Goal: Task Accomplishment & Management: Use online tool/utility

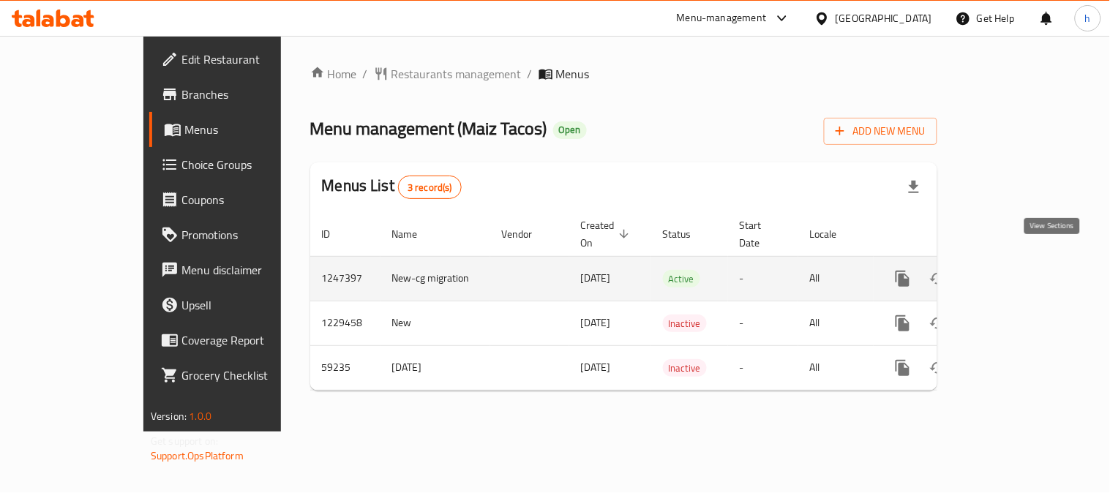
click at [1017, 270] on icon "enhanced table" at bounding box center [1008, 279] width 18 height 18
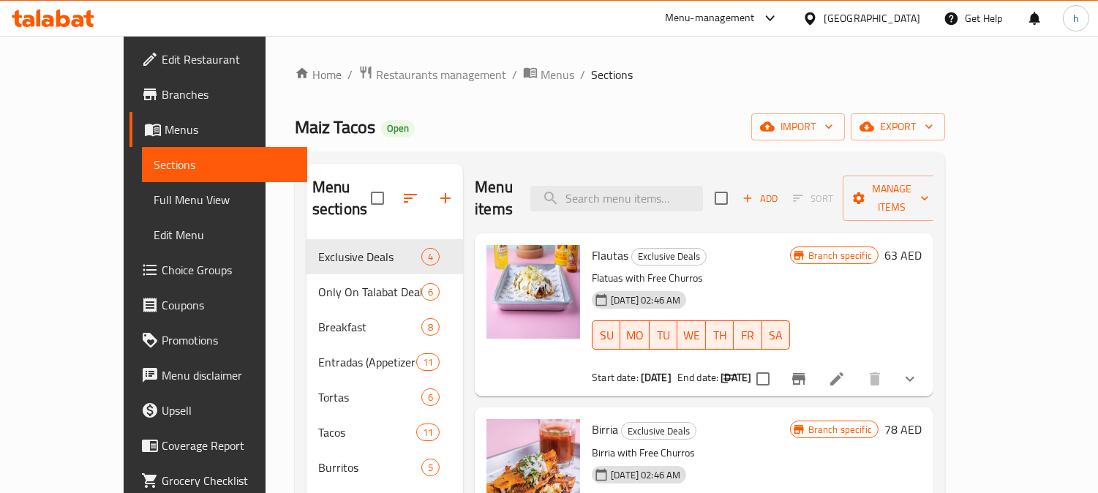
click at [129, 256] on link "Choice Groups" at bounding box center [218, 269] width 178 height 35
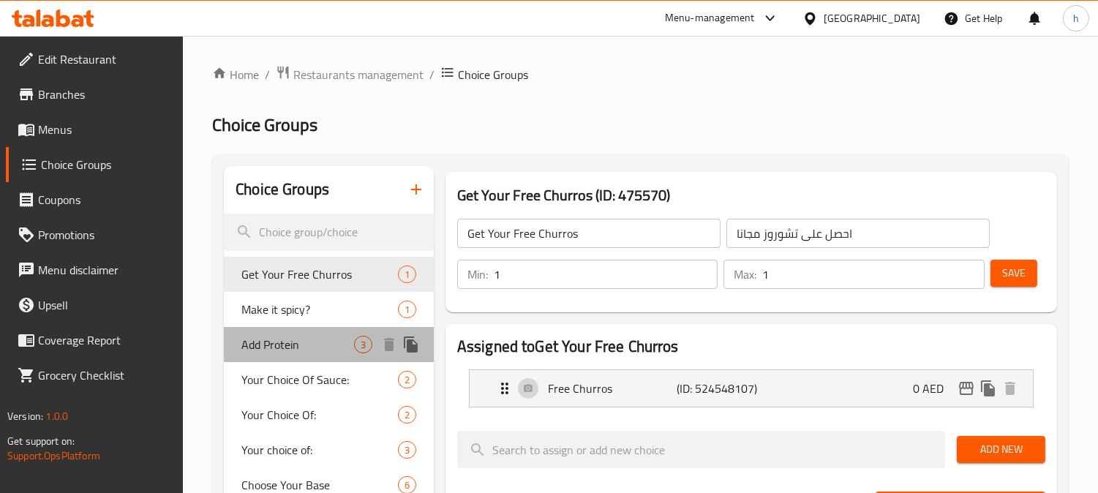
click at [274, 345] on span "Add Protein" at bounding box center [297, 345] width 113 height 18
type input "Add Protein"
type input "أضف البروتين"
type input "0"
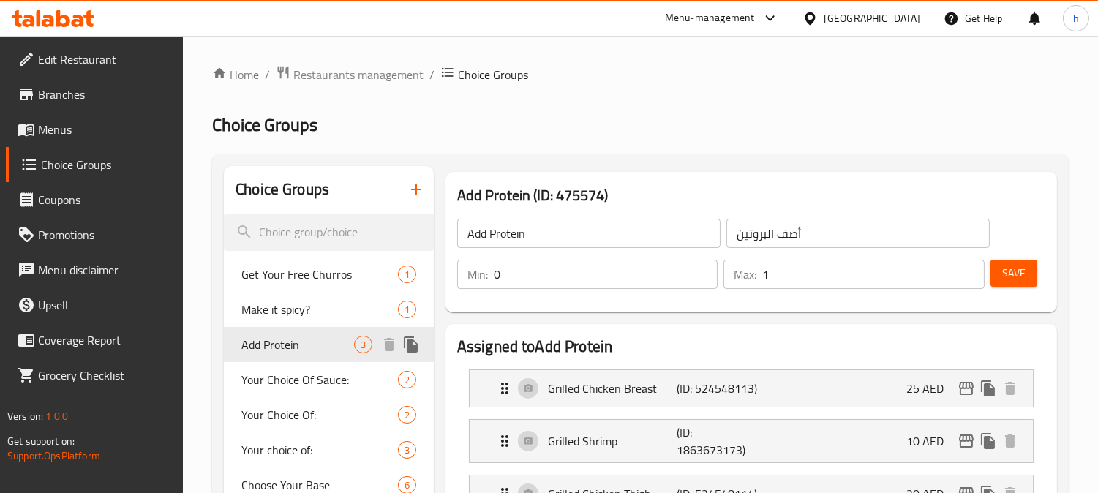
click at [274, 345] on span "Add Protein" at bounding box center [297, 345] width 113 height 18
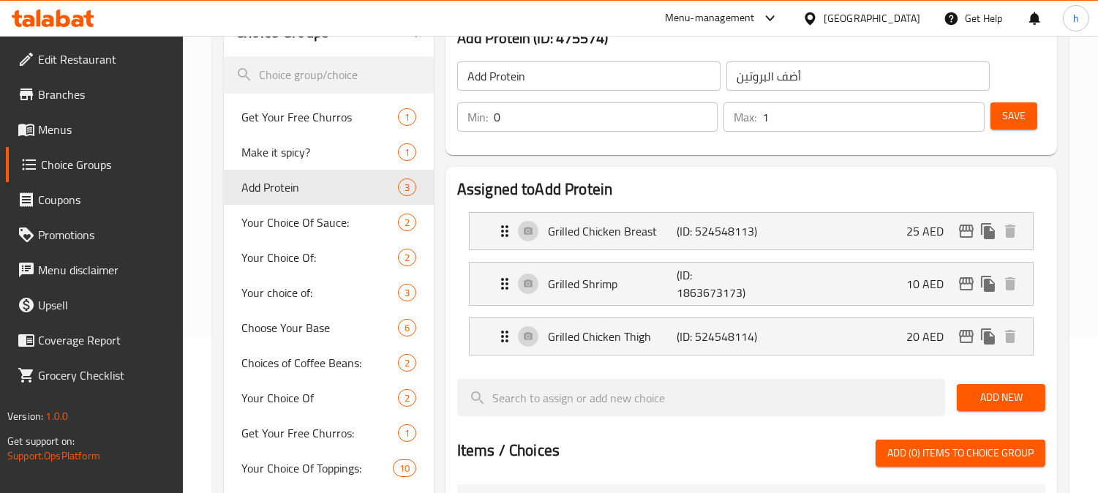
scroll to position [162, 0]
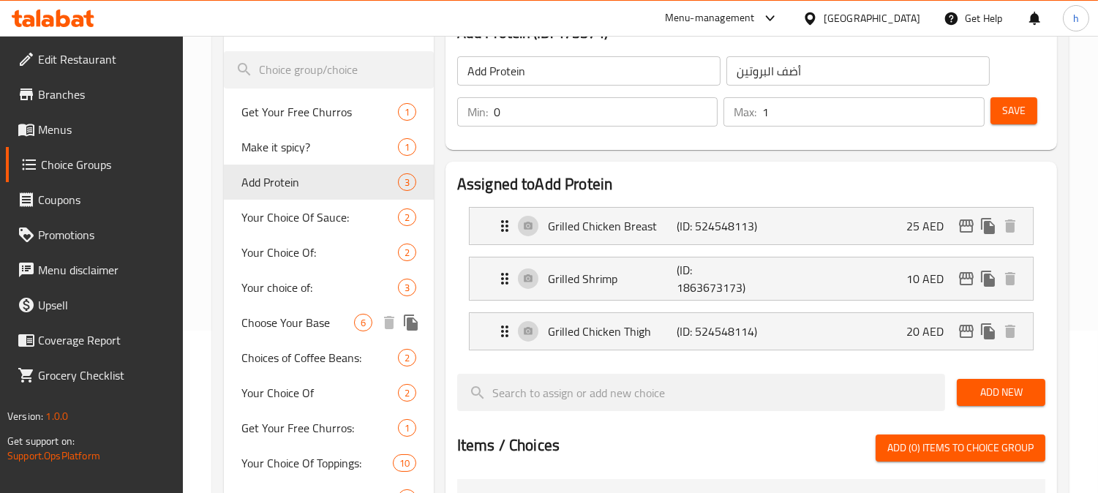
click at [253, 330] on span "Choose Your Base" at bounding box center [297, 323] width 113 height 18
type input "Choose Your Base"
type input "اختر القاعدة الخاصة بك"
type input "1"
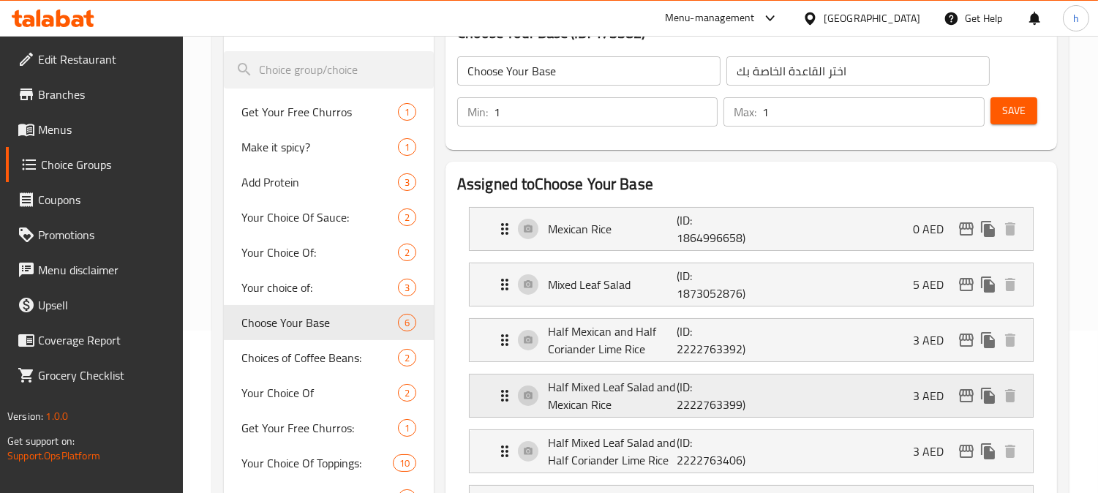
scroll to position [244, 0]
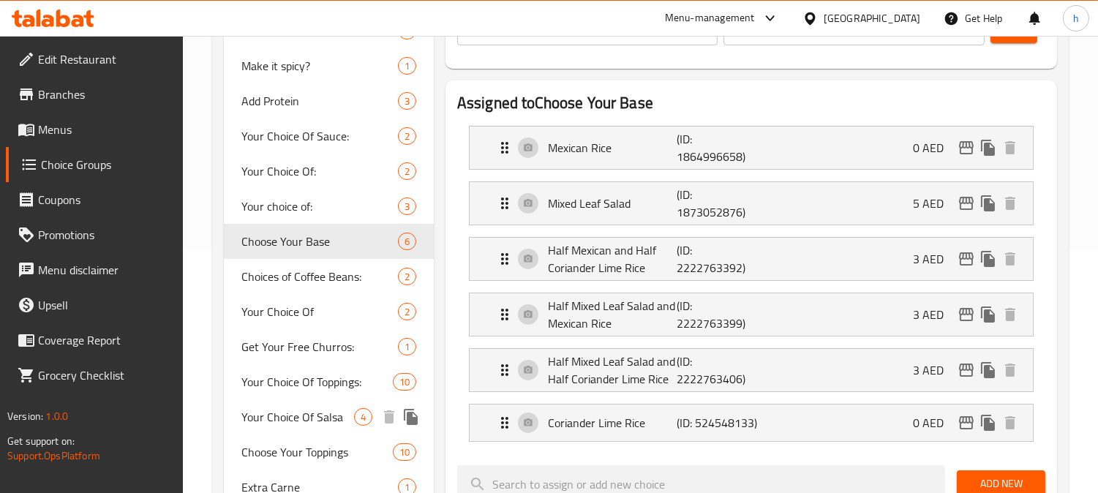
click at [309, 418] on span "Your Choice Of Salsa" at bounding box center [297, 417] width 113 height 18
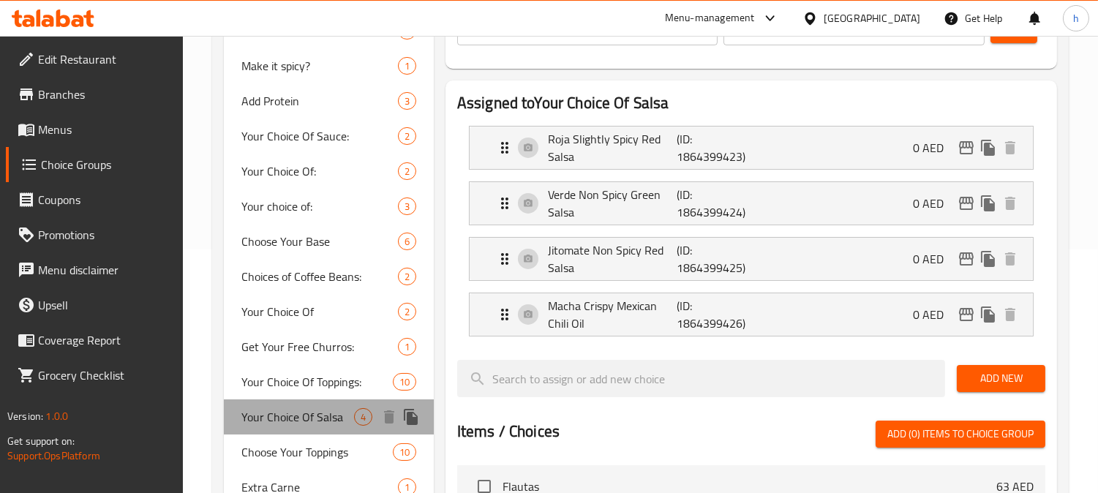
type input "Your Choice Of Salsa"
type input "اختيارك من السالسا"
click at [309, 418] on span "Your Choice Of Salsa" at bounding box center [297, 417] width 113 height 18
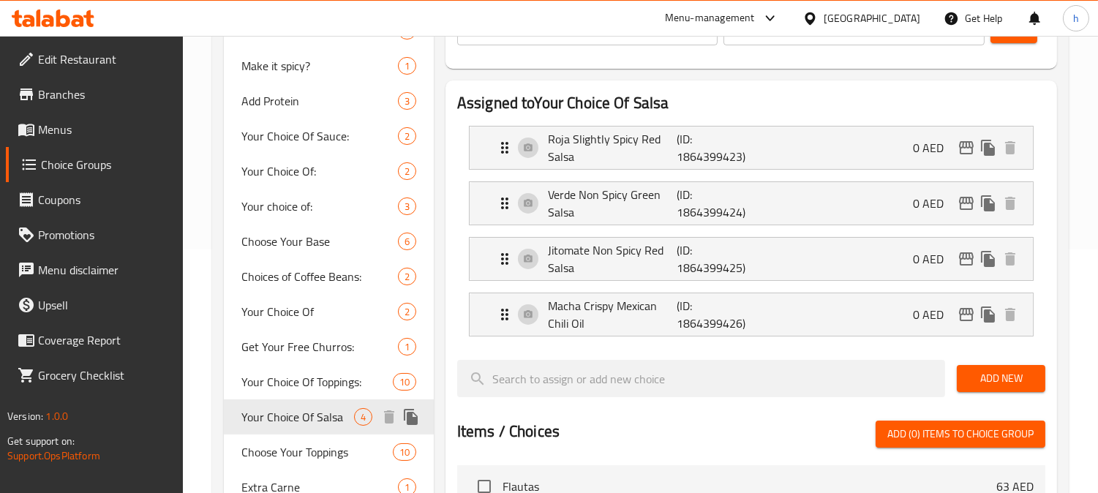
click at [309, 418] on span "Your Choice Of Salsa" at bounding box center [297, 417] width 113 height 18
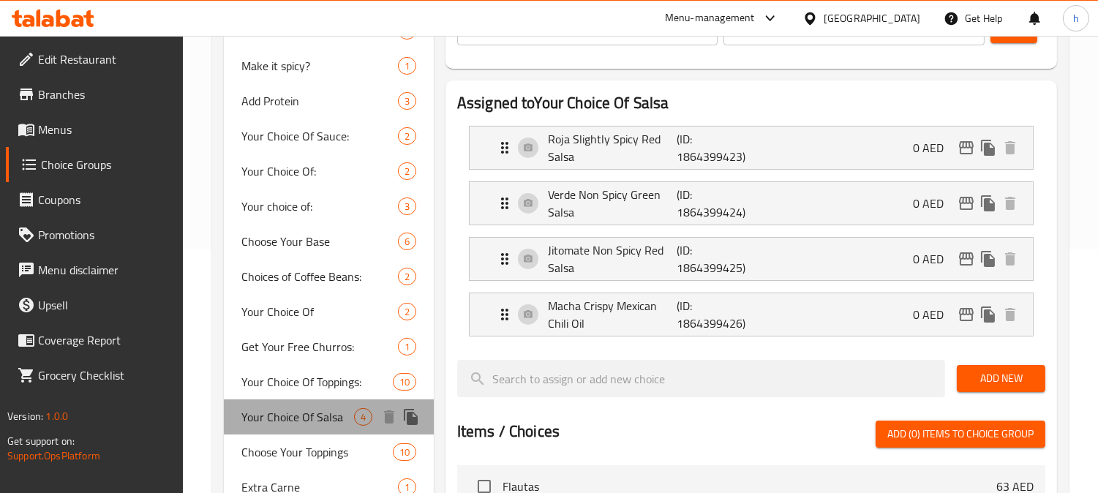
click at [309, 418] on span "Your Choice Of Salsa" at bounding box center [297, 417] width 113 height 18
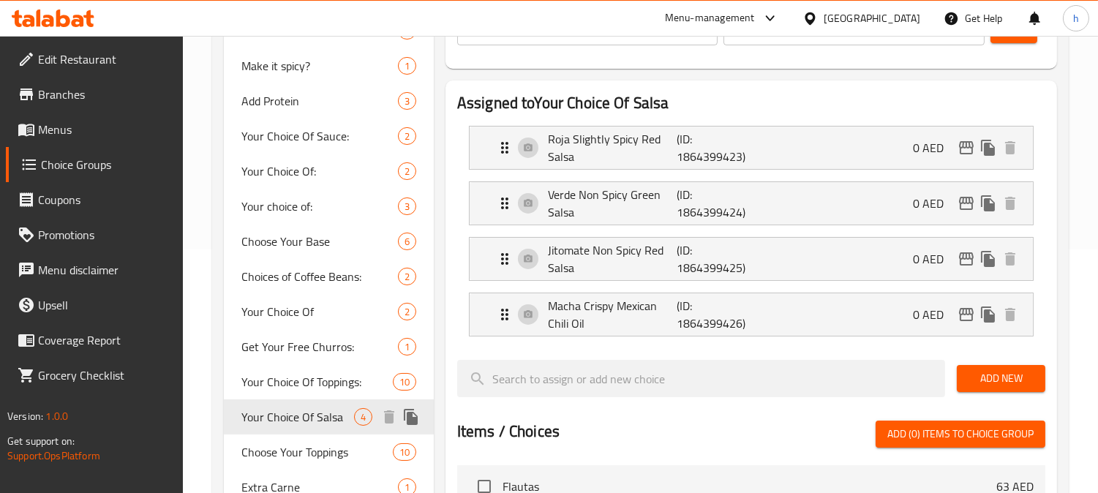
click at [309, 418] on span "Your Choice Of Salsa" at bounding box center [297, 417] width 113 height 18
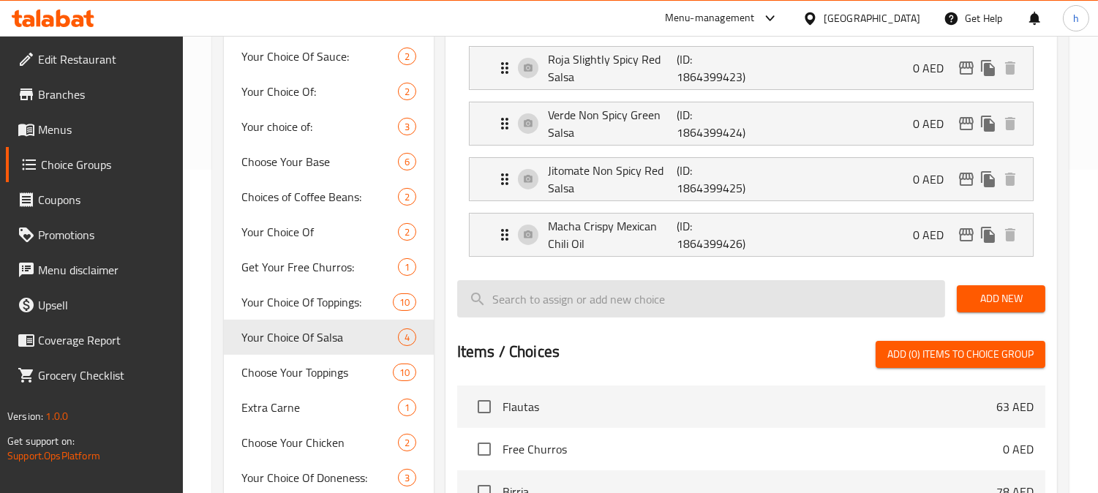
scroll to position [325, 0]
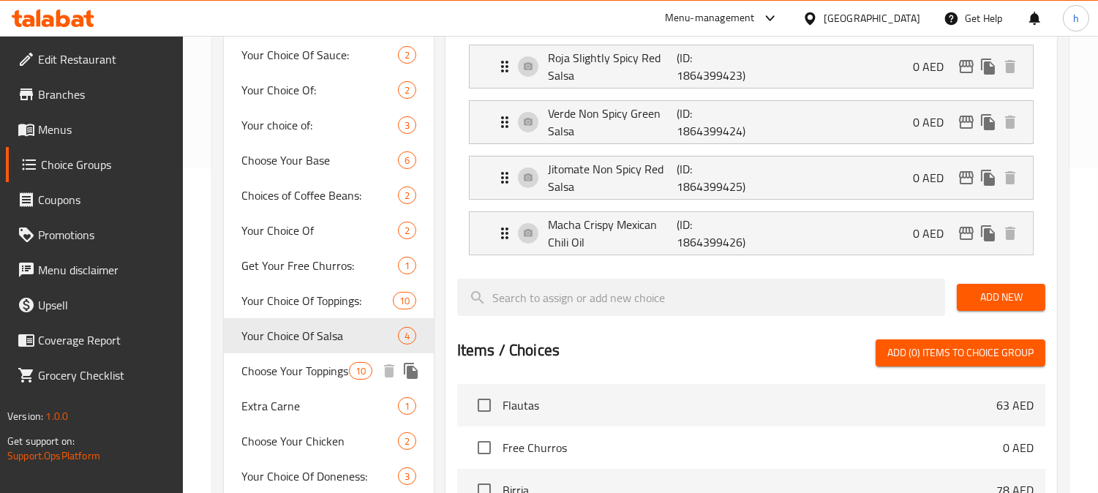
click at [269, 380] on span "Choose Your Toppings" at bounding box center [294, 371] width 107 height 18
type input "Choose Your Toppings"
type input "اختر إضافاتك"
type input "5"
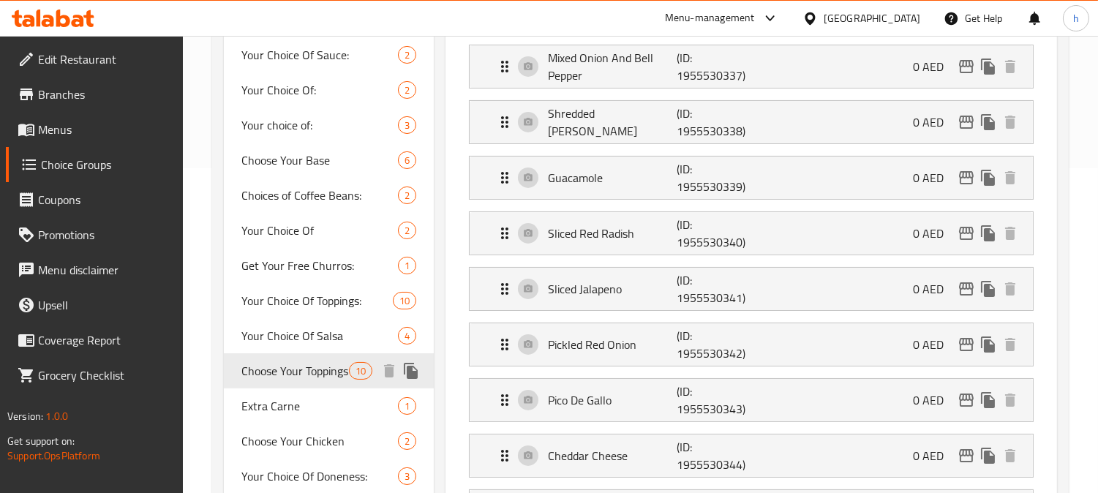
click at [269, 380] on span "Choose Your Toppings" at bounding box center [294, 371] width 107 height 18
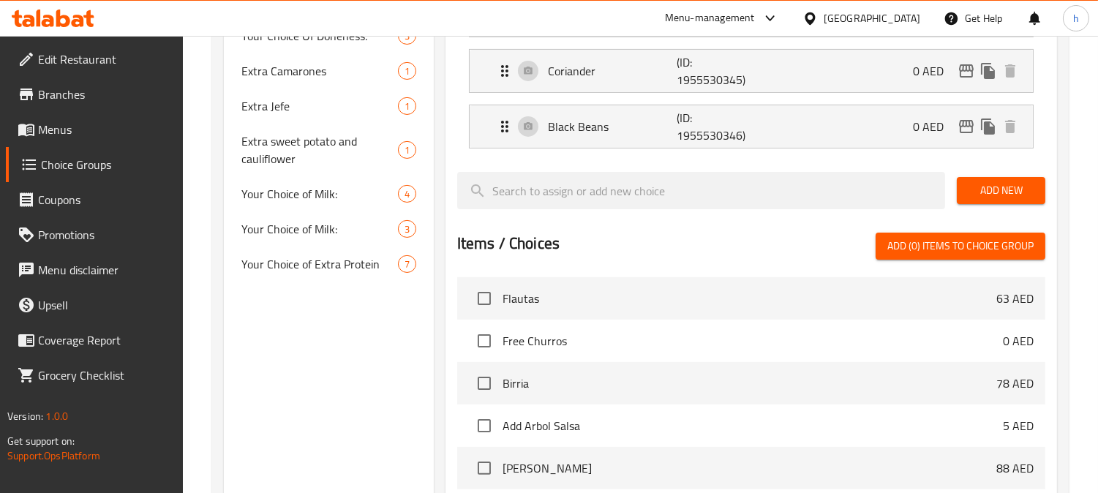
scroll to position [757, 0]
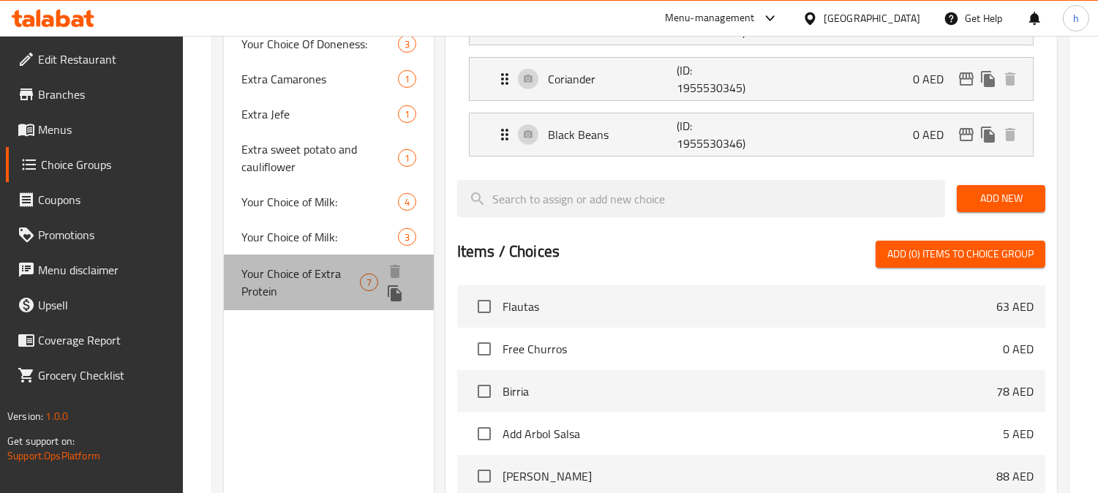
click at [266, 268] on span "Your Choice of Extra Protein" at bounding box center [300, 282] width 119 height 35
type input "Your Choice of Extra Protein"
type input "اختيارك من البروتين الإضافي"
type input "0"
type input "1"
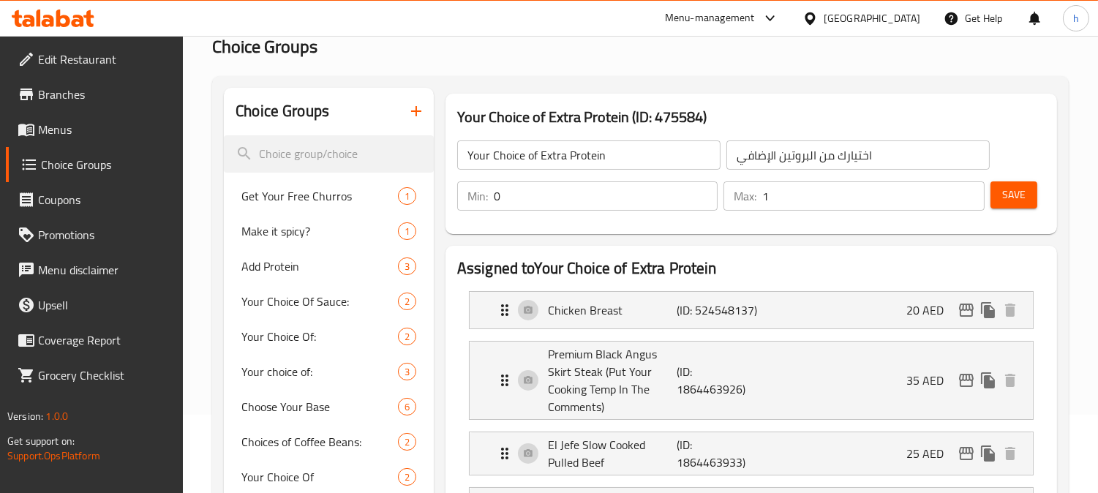
scroll to position [0, 0]
